Goal: Navigation & Orientation: Find specific page/section

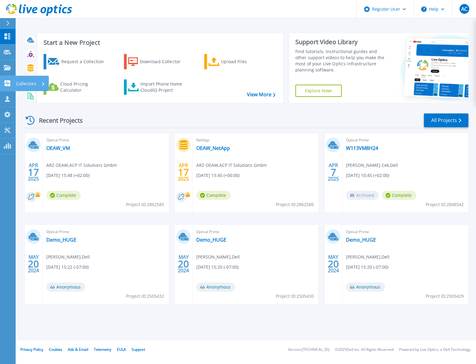
click at [7, 82] on icon at bounding box center [7, 83] width 7 height 6
click at [117, 120] on div "Recent Projects All Projects" at bounding box center [246, 120] width 444 height 15
click at [17, 70] on p "Projects" at bounding box center [24, 68] width 16 height 16
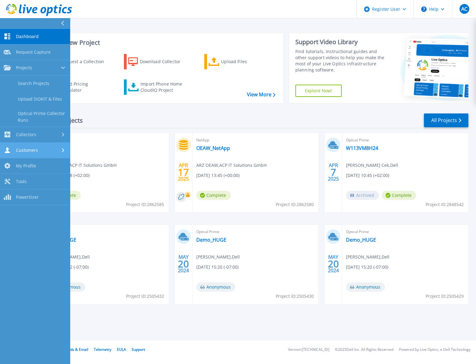
click at [36, 150] on span "Customers" at bounding box center [27, 150] width 22 height 6
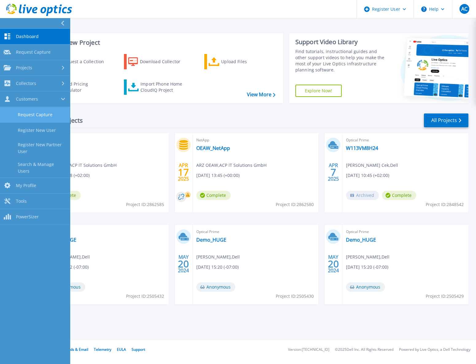
click at [40, 115] on link "Request Capture" at bounding box center [35, 115] width 70 height 16
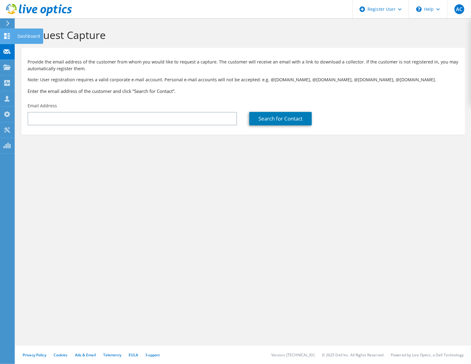
click at [7, 36] on icon at bounding box center [6, 36] width 7 height 6
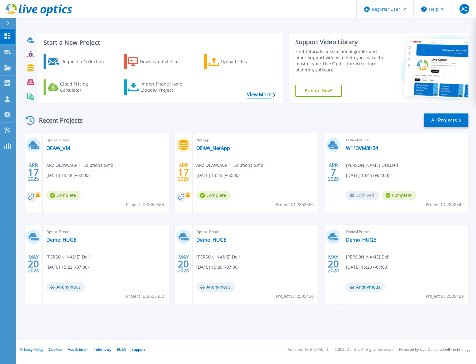
click at [266, 95] on link "View More" at bounding box center [260, 95] width 29 height 6
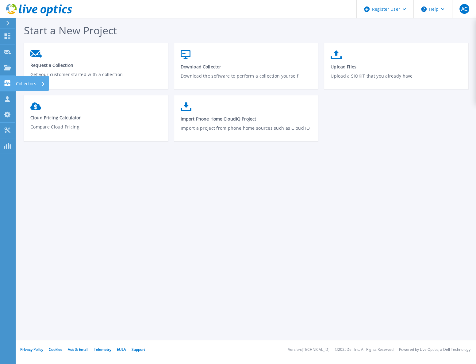
click at [5, 83] on icon at bounding box center [8, 83] width 6 height 6
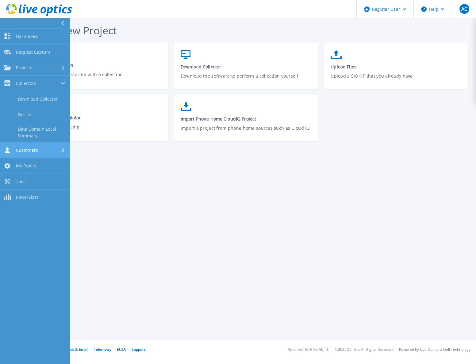
click at [36, 146] on link "Customers Customers" at bounding box center [35, 151] width 70 height 16
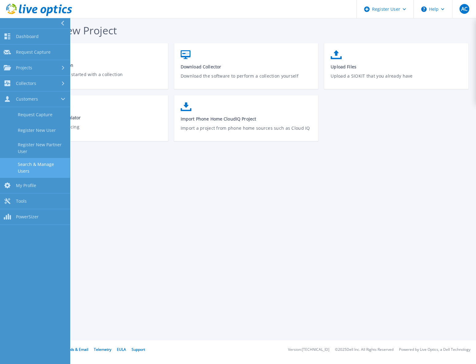
click at [37, 166] on link "Search & Manage Users" at bounding box center [35, 168] width 70 height 20
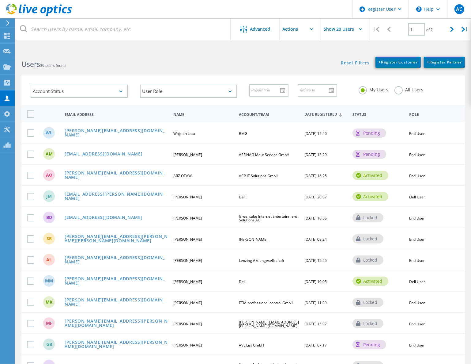
click at [283, 214] on span "Greentube Internet Entertainment Solutions AG" at bounding box center [268, 218] width 58 height 9
